Goal: Transaction & Acquisition: Book appointment/travel/reservation

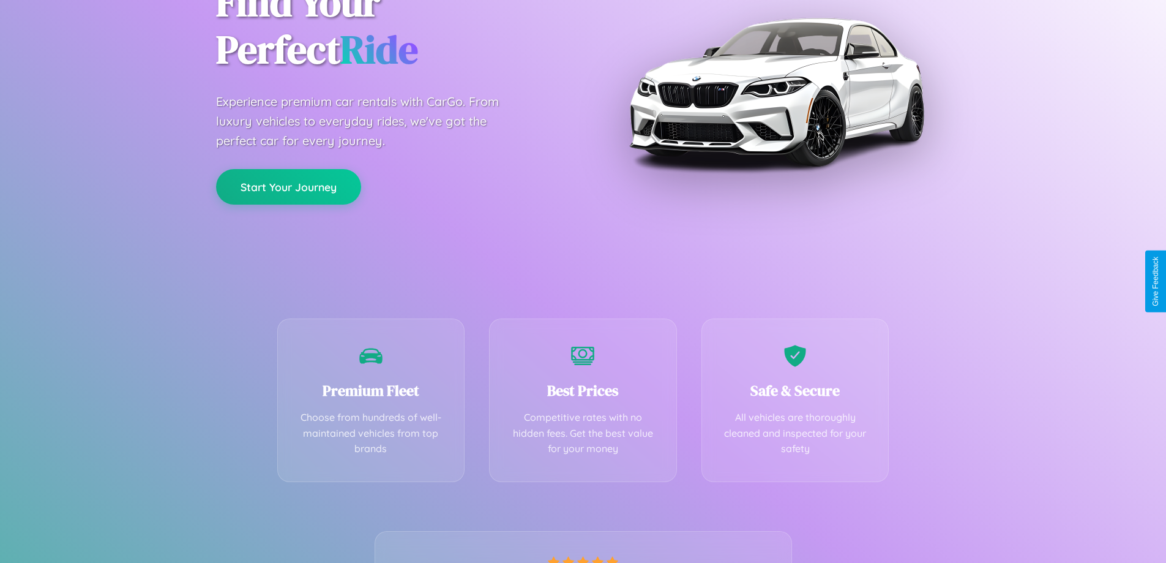
scroll to position [241, 0]
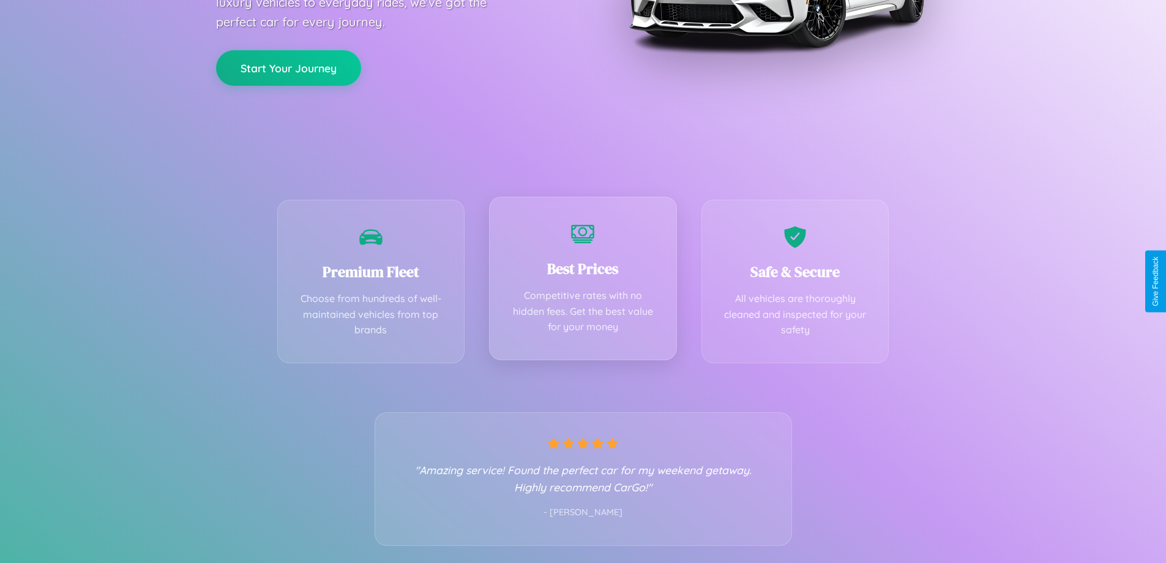
click at [583, 281] on div "Best Prices Competitive rates with no hidden fees. Get the best value for your …" at bounding box center [583, 277] width 188 height 163
click at [288, 67] on button "Start Your Journey" at bounding box center [288, 67] width 145 height 36
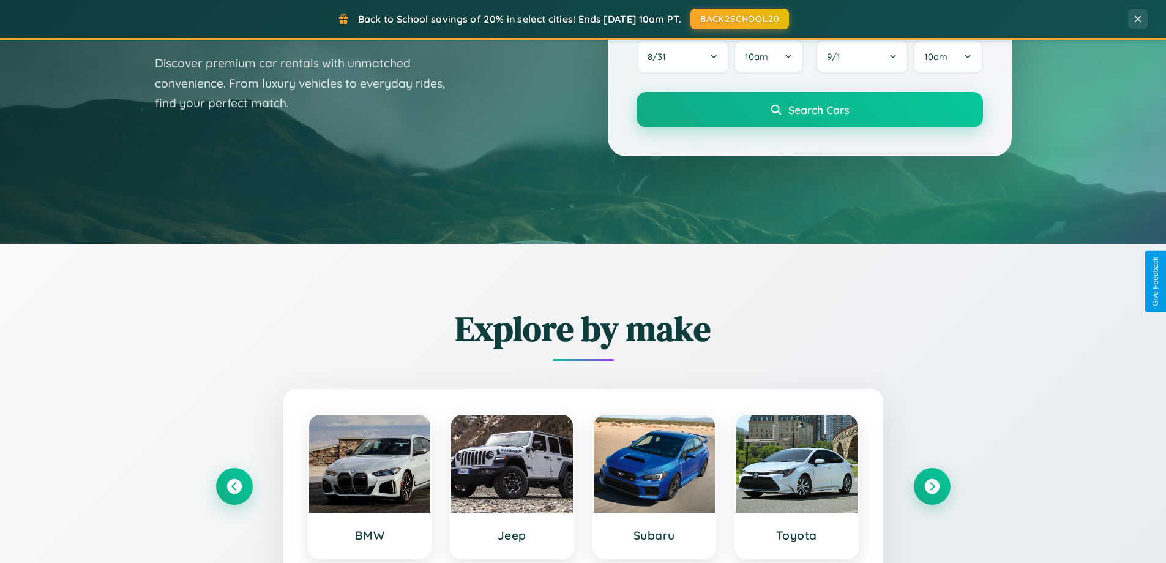
scroll to position [842, 0]
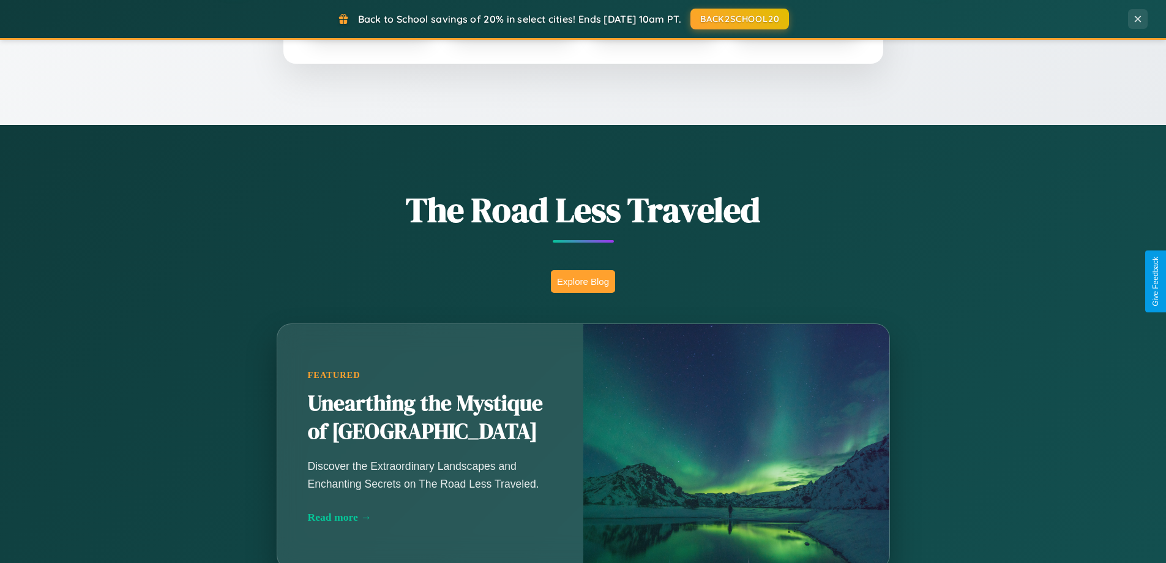
click at [583, 281] on button "Explore Blog" at bounding box center [583, 281] width 64 height 23
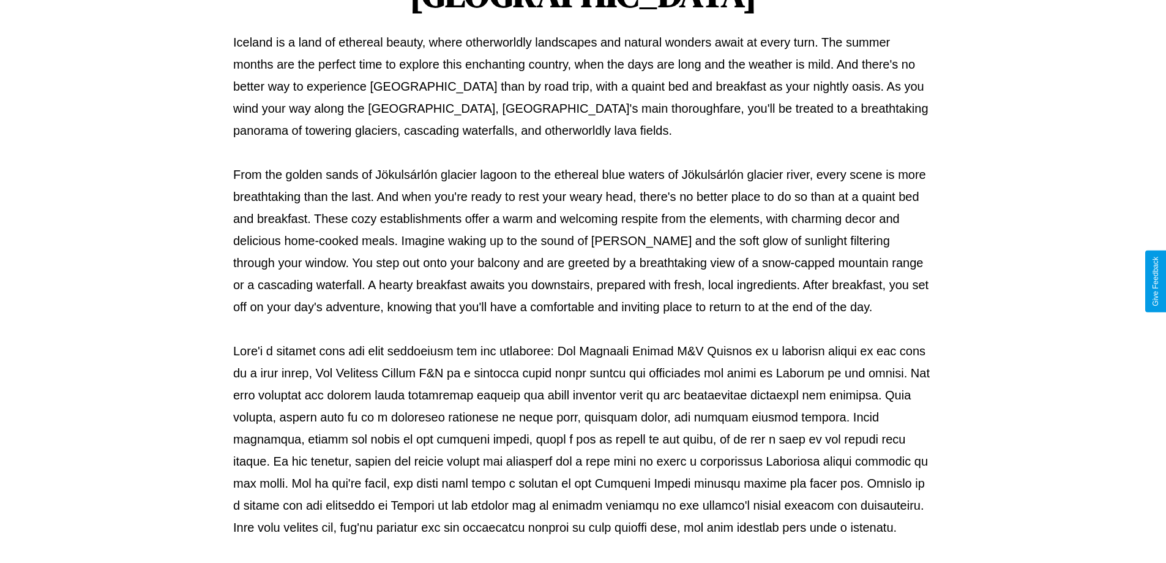
scroll to position [396, 0]
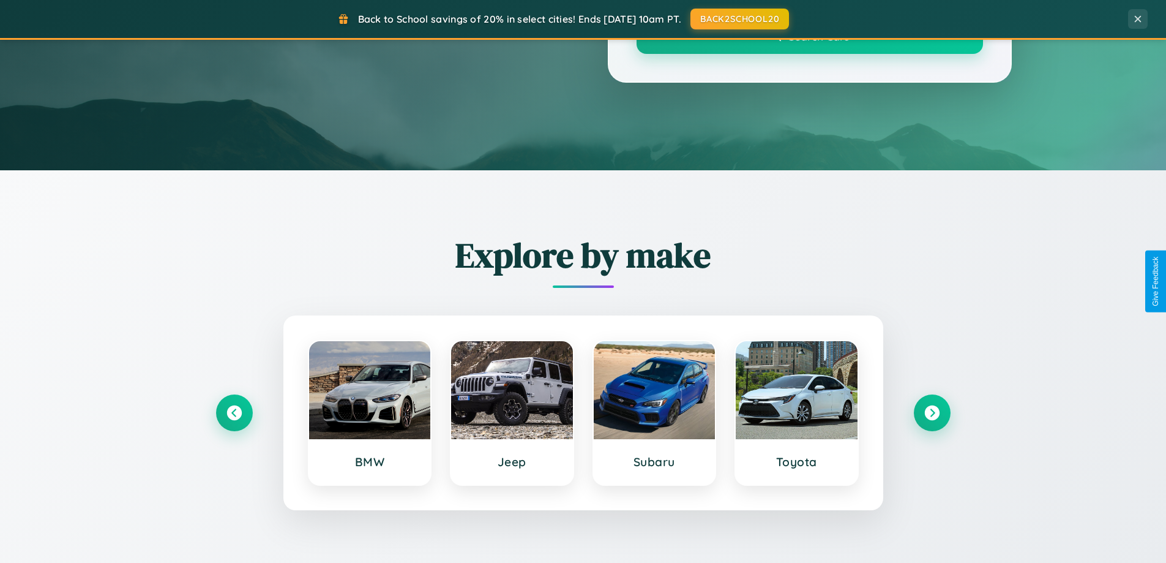
scroll to position [842, 0]
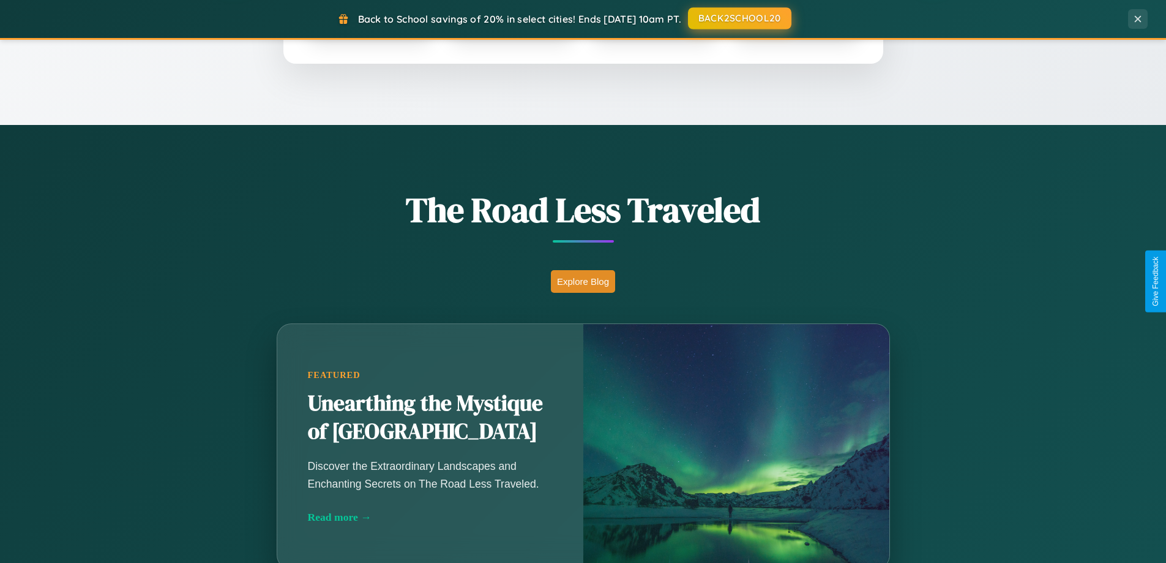
click at [739, 18] on button "BACK2SCHOOL20" at bounding box center [739, 18] width 103 height 22
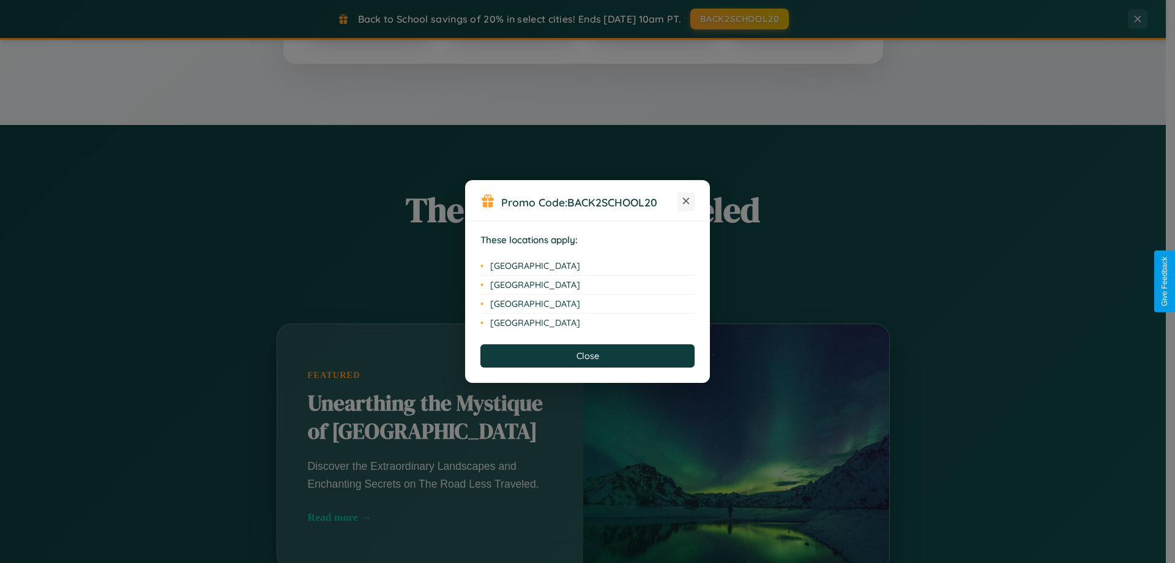
click at [686, 201] on icon at bounding box center [686, 201] width 7 height 7
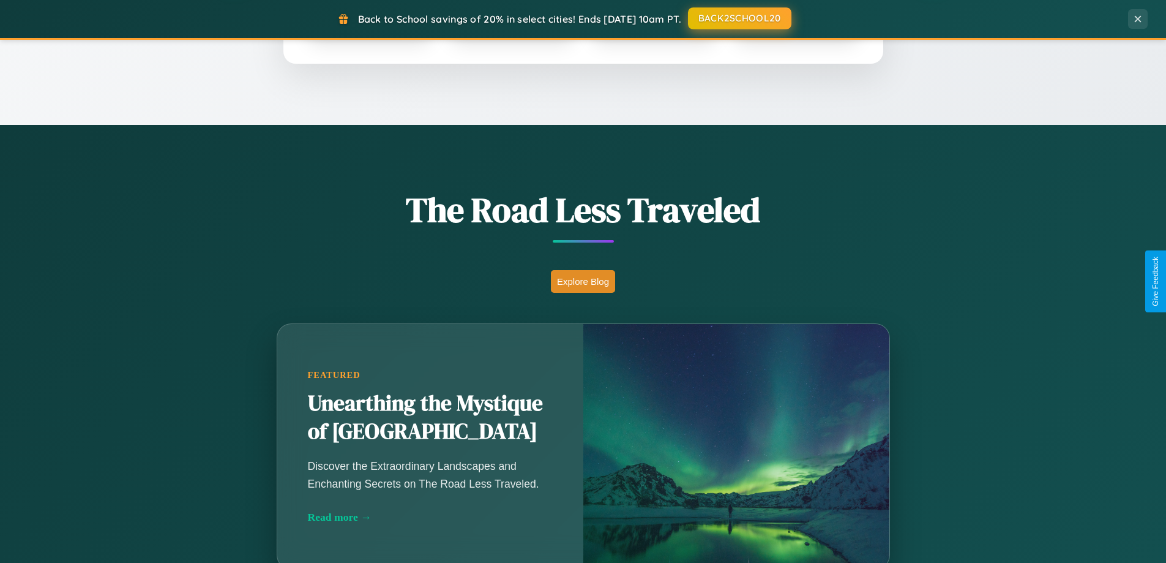
click at [739, 18] on button "BACK2SCHOOL20" at bounding box center [739, 18] width 103 height 22
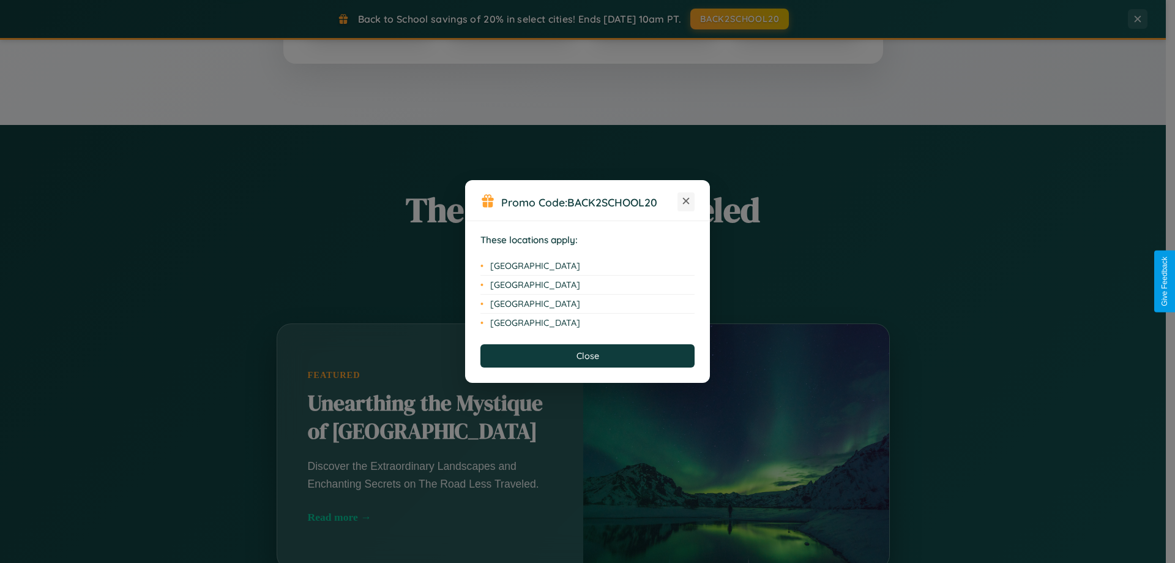
click at [686, 201] on icon at bounding box center [686, 201] width 7 height 7
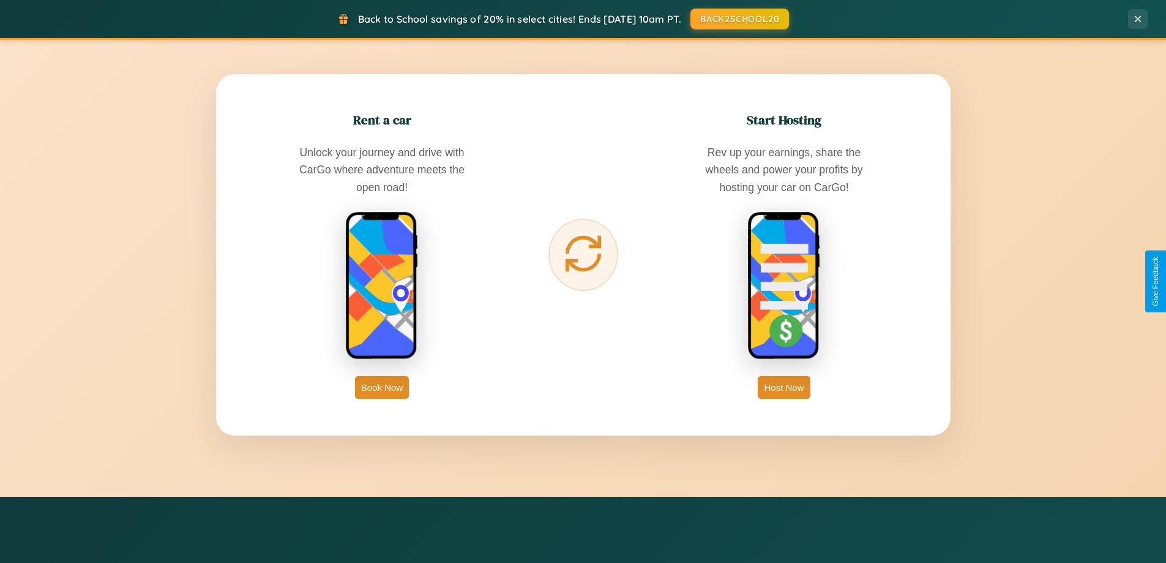
scroll to position [1967, 0]
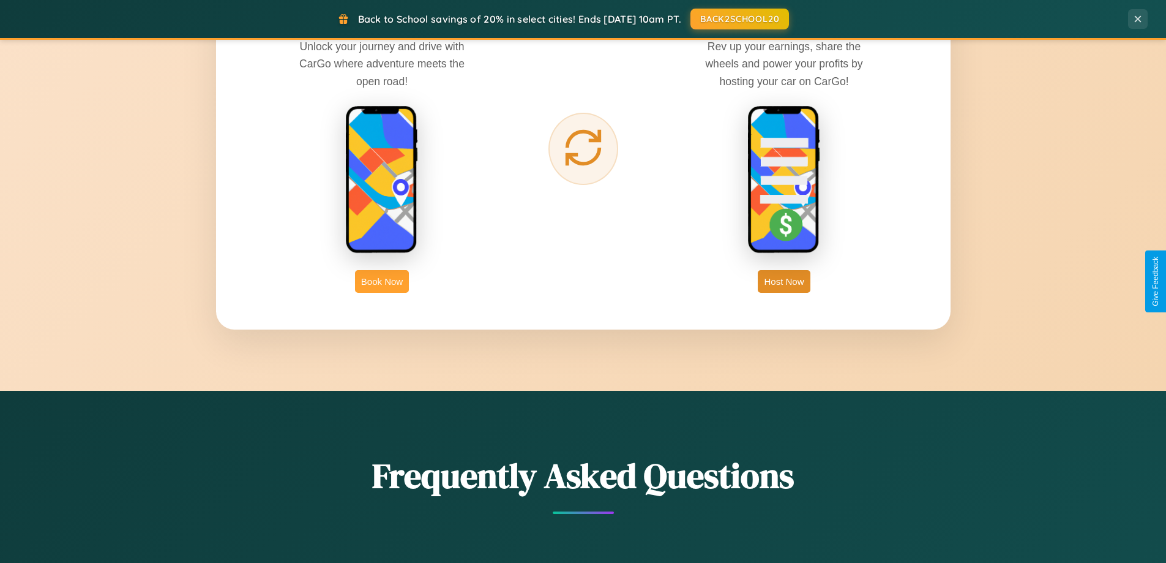
click at [382, 281] on button "Book Now" at bounding box center [382, 281] width 54 height 23
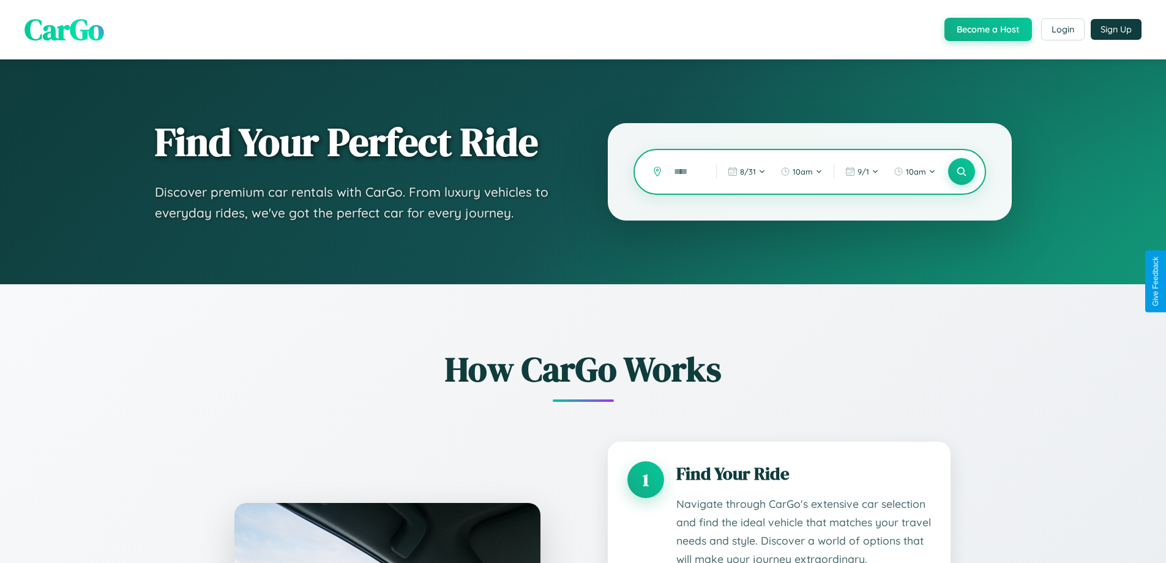
click at [686, 171] on input "text" at bounding box center [686, 171] width 36 height 21
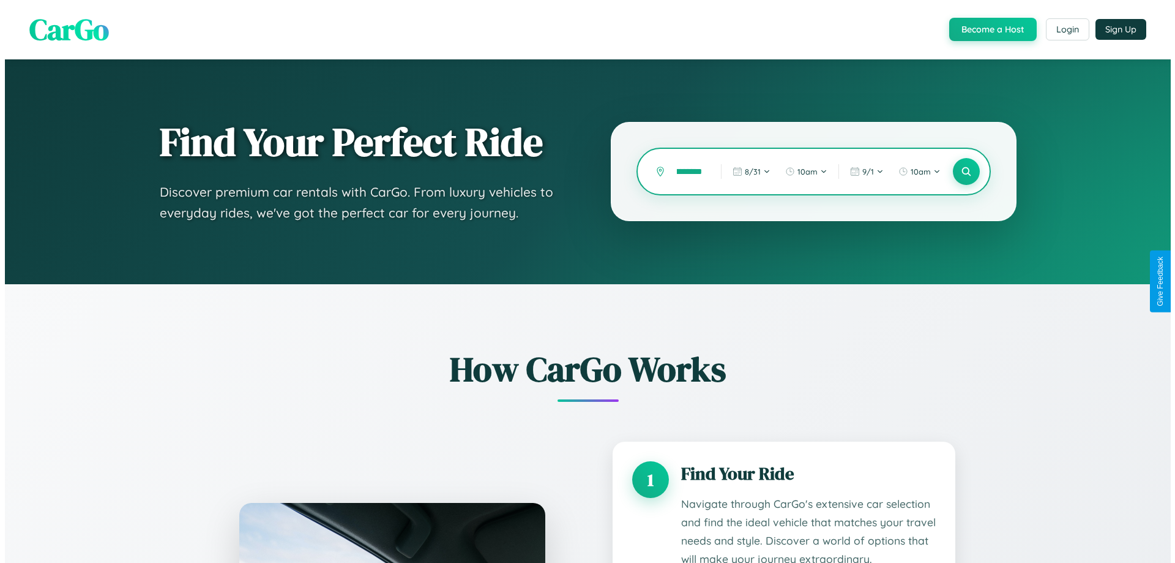
scroll to position [0, 23]
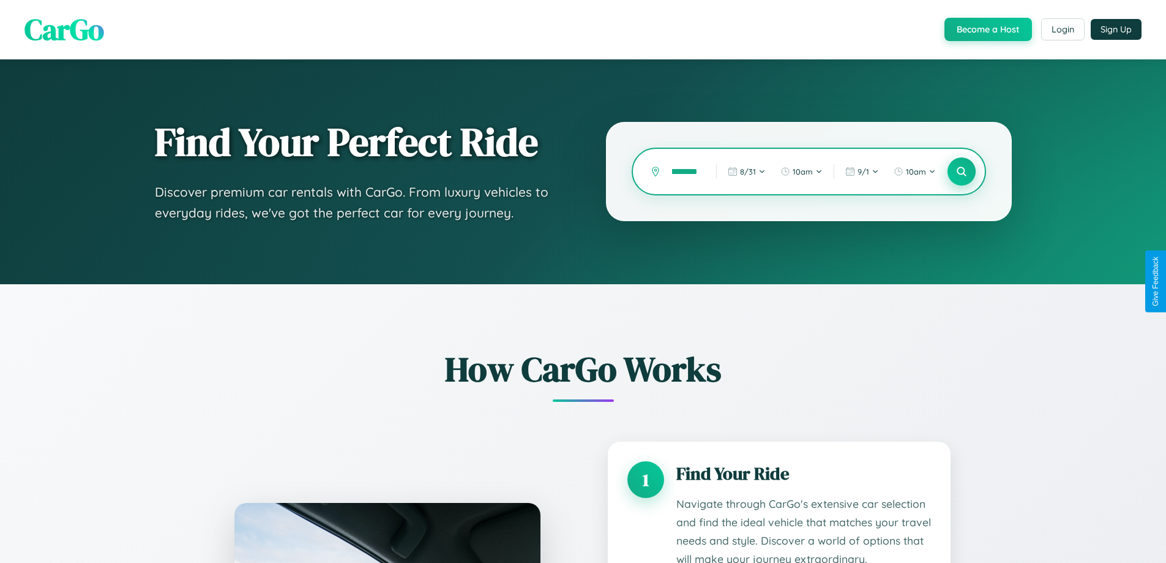
type input "*********"
click at [961, 171] on icon at bounding box center [961, 172] width 12 height 12
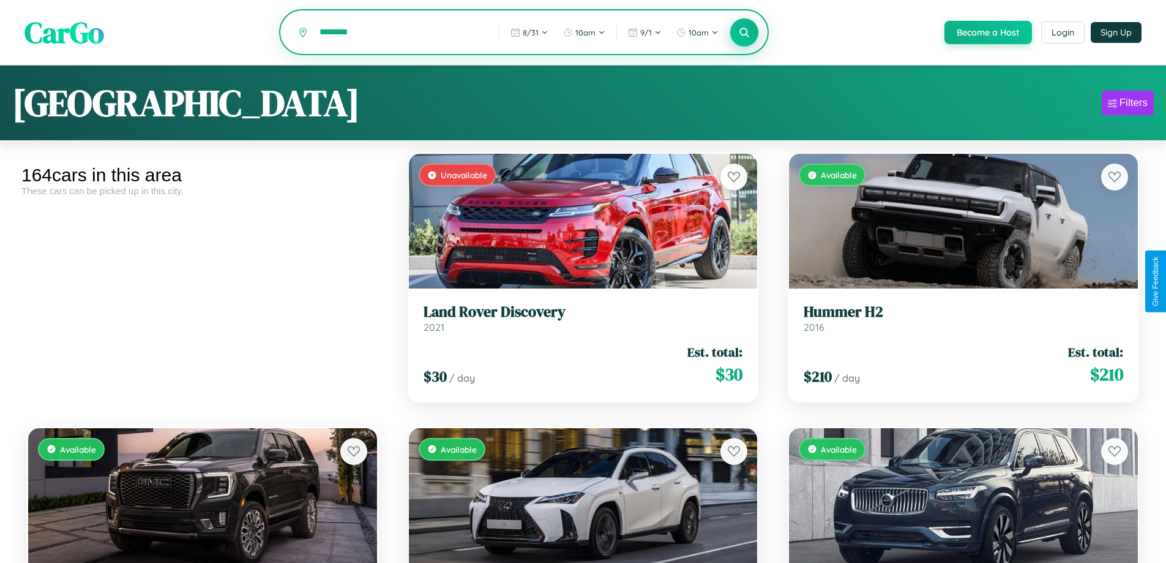
type input "********"
click at [744, 33] on icon at bounding box center [745, 32] width 12 height 12
